Goal: Task Accomplishment & Management: Manage account settings

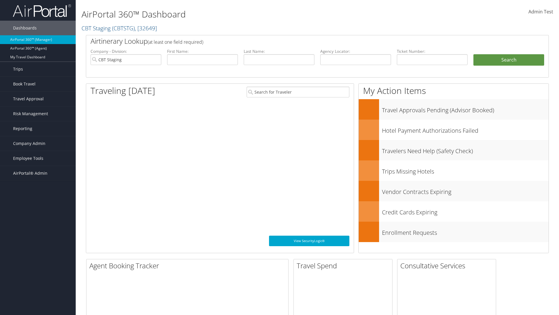
click at [38, 143] on span "Company Admin" at bounding box center [29, 143] width 32 height 15
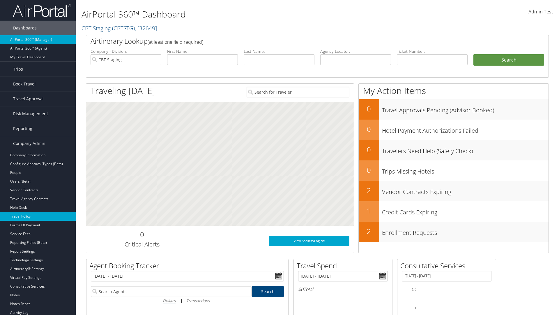
click at [38, 216] on link "Travel Policy" at bounding box center [38, 216] width 76 height 9
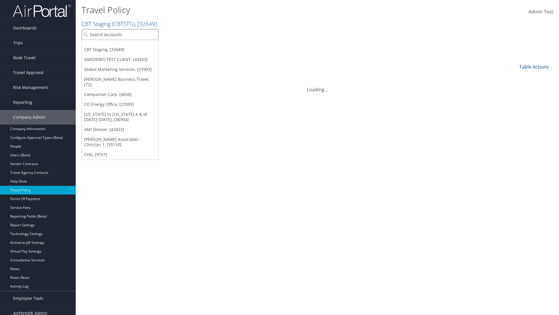
click at [120, 34] on input "search" at bounding box center [120, 34] width 77 height 11
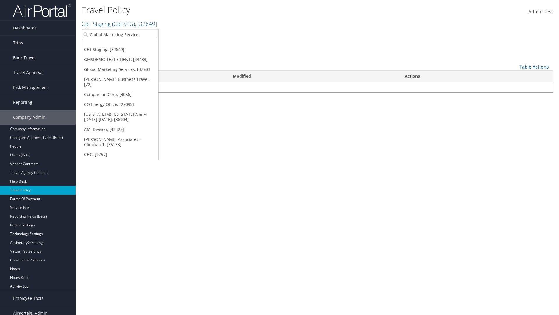
type input "Global Marketing Services"
click at [126, 45] on div "Global Marketing Services (301946), [37903]" at bounding box center [126, 45] width 94 height 5
